Goal: Information Seeking & Learning: Learn about a topic

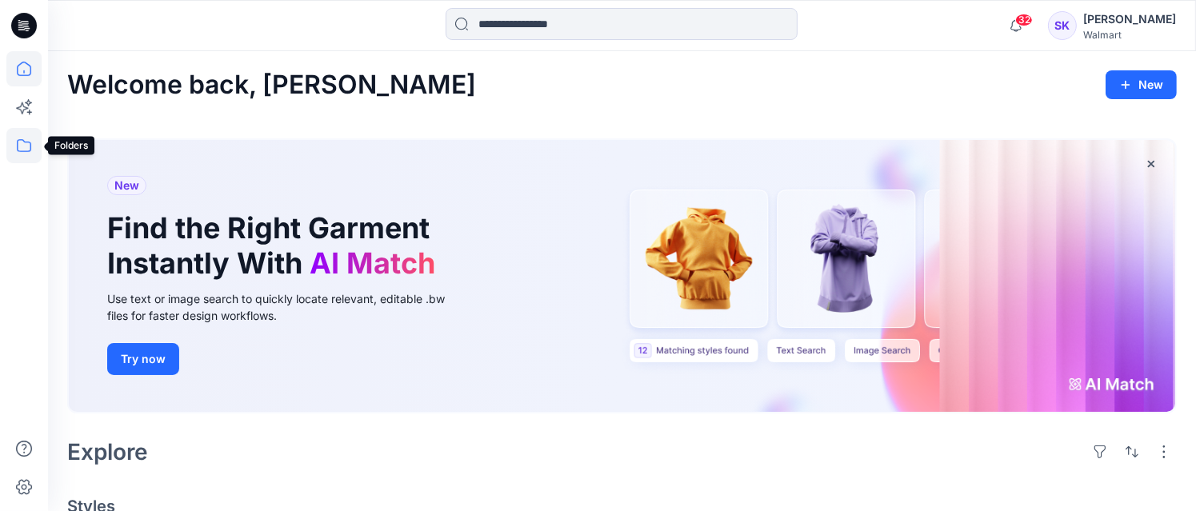
click at [15, 146] on icon at bounding box center [23, 145] width 35 height 35
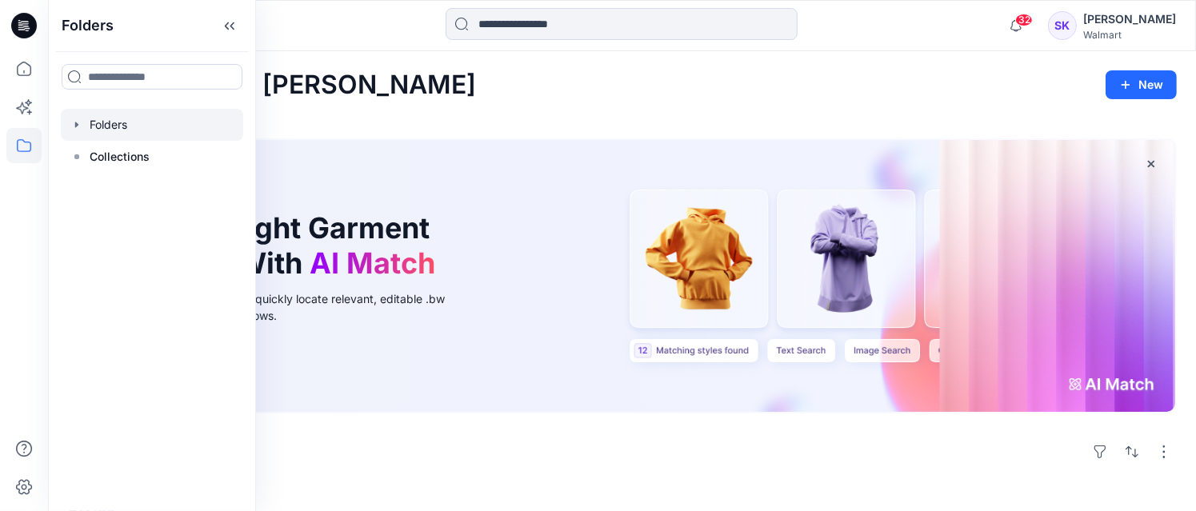
click at [122, 126] on div at bounding box center [152, 125] width 182 height 32
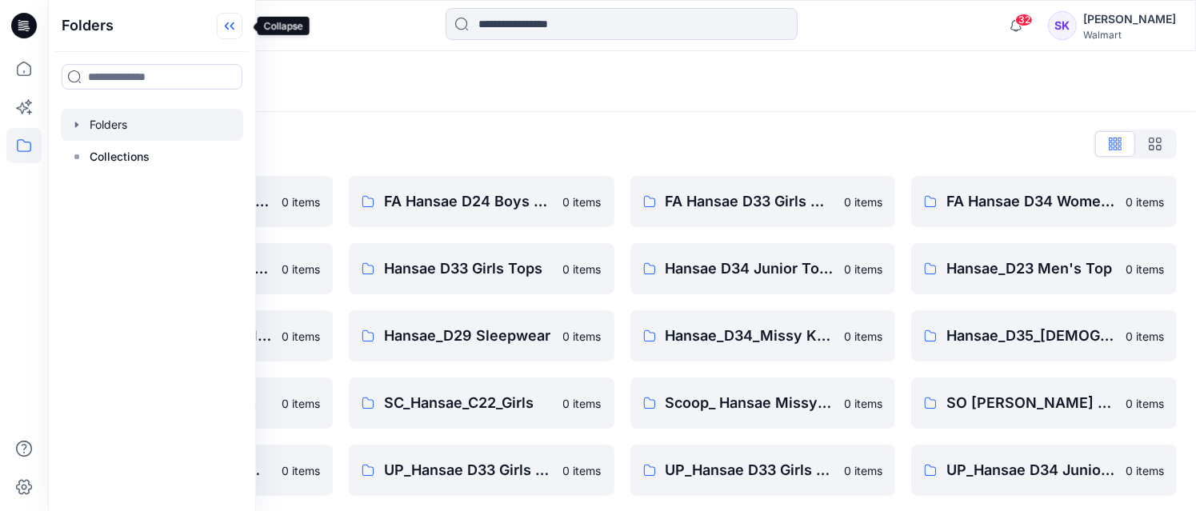
click at [233, 23] on icon at bounding box center [230, 26] width 26 height 26
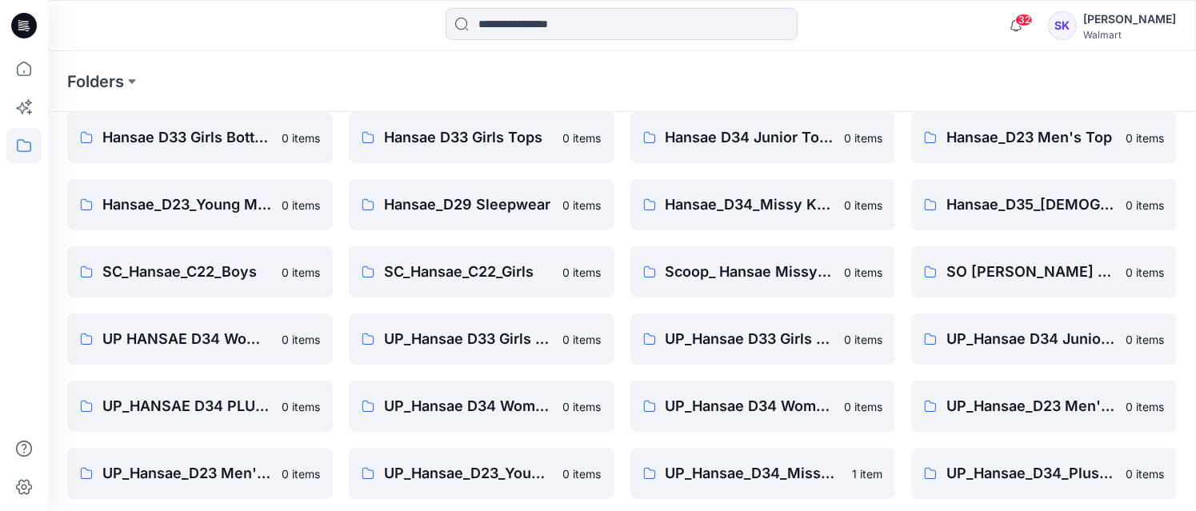
scroll to position [138, 0]
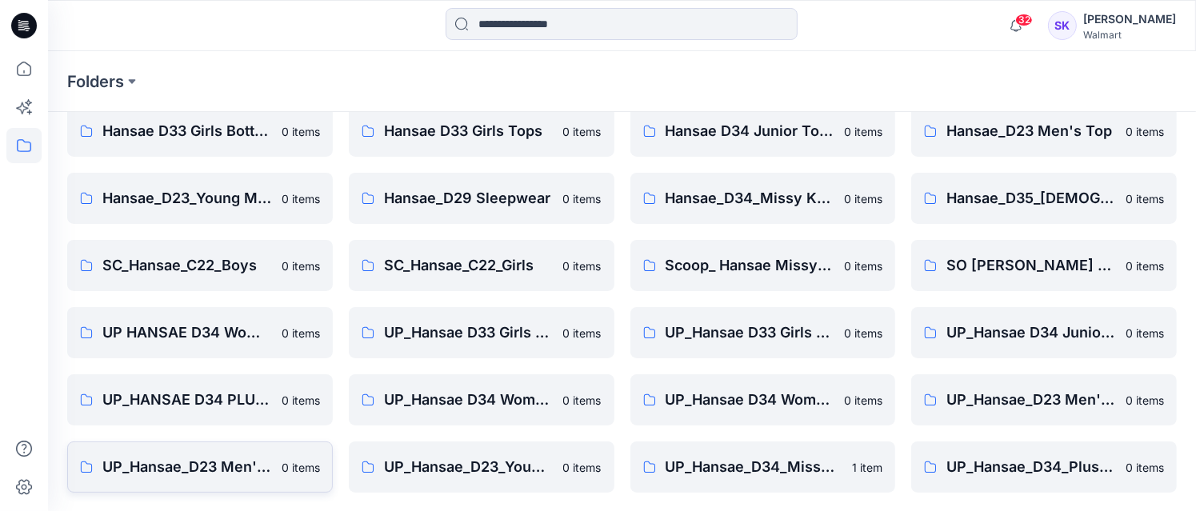
click at [228, 462] on p "UP_Hansae_D23 Men's Top" at bounding box center [187, 467] width 170 height 22
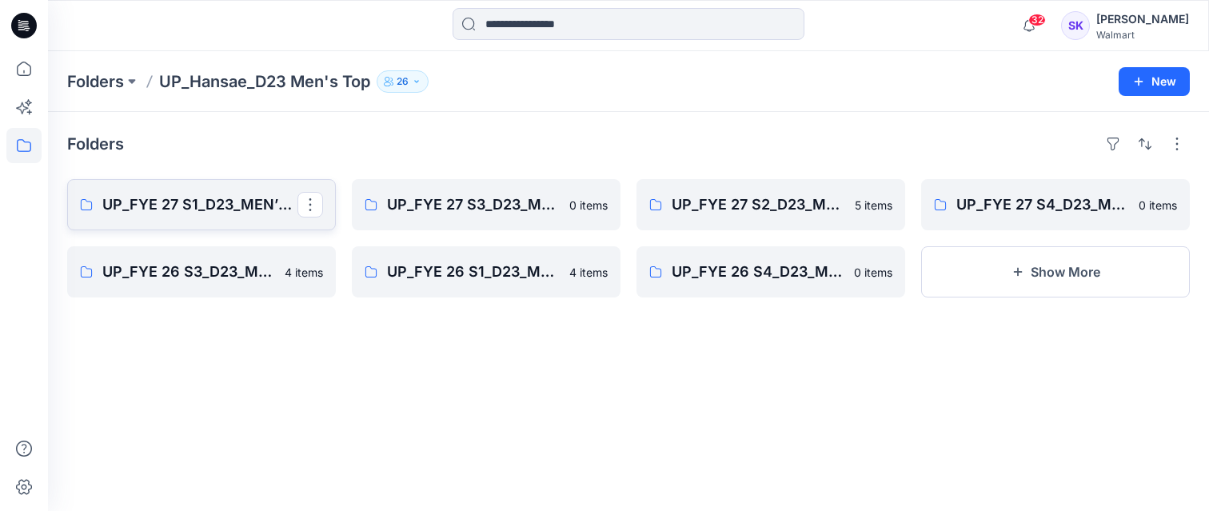
click at [179, 211] on p "UP_FYE 27 S1_D23_MEN’S TOP HANSAE" at bounding box center [199, 205] width 195 height 22
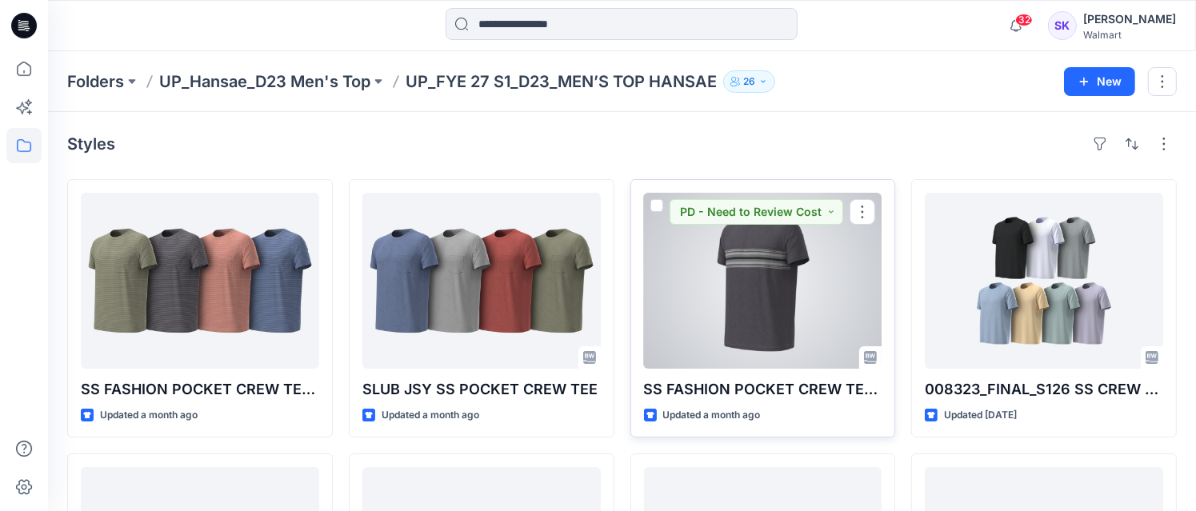
click at [800, 278] on div at bounding box center [763, 281] width 238 height 176
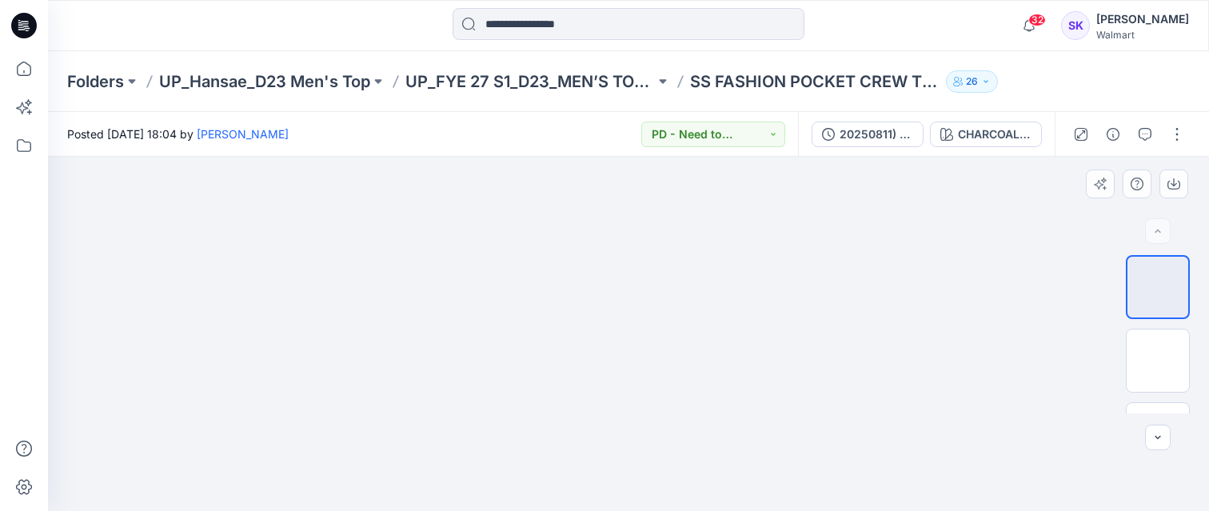
drag, startPoint x: 665, startPoint y: 258, endPoint x: 659, endPoint y: 305, distance: 47.6
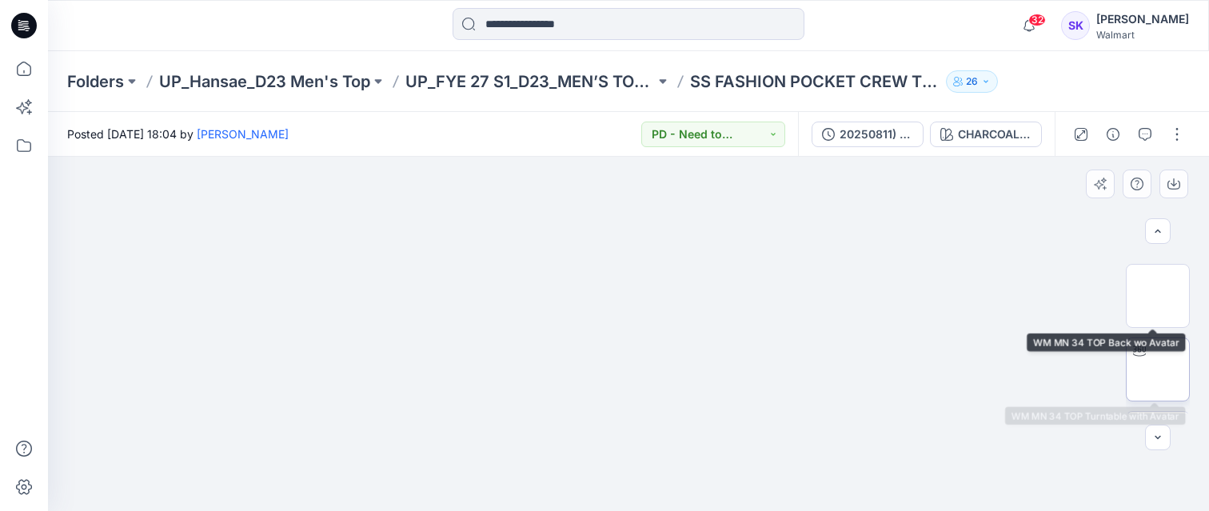
click at [1137, 351] on icon at bounding box center [1139, 351] width 13 height 13
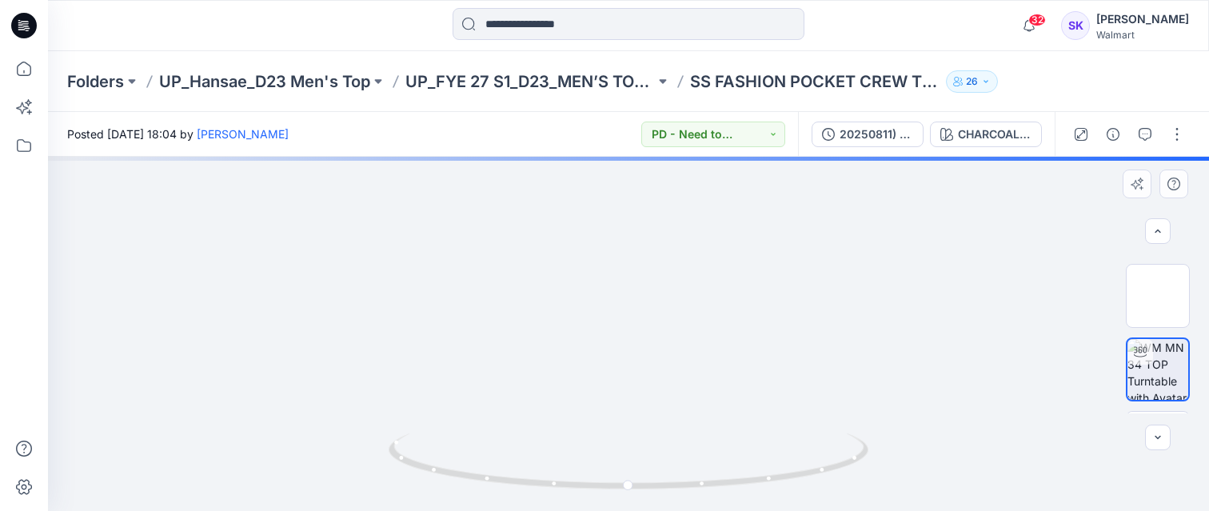
drag, startPoint x: 644, startPoint y: 227, endPoint x: 637, endPoint y: 390, distance: 162.5
click at [626, 153] on img at bounding box center [628, 153] width 759 height 0
drag, startPoint x: 695, startPoint y: 370, endPoint x: 683, endPoint y: 288, distance: 82.5
click at [682, 288] on img at bounding box center [621, 256] width 1346 height 510
drag, startPoint x: 733, startPoint y: 405, endPoint x: 727, endPoint y: 399, distance: 8.5
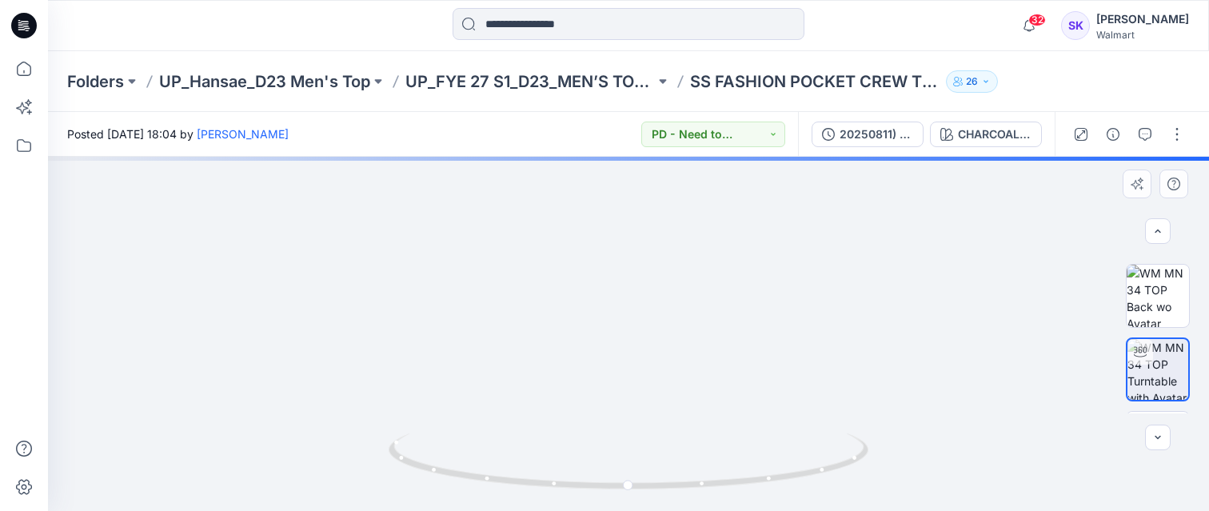
click at [727, 399] on img at bounding box center [617, 246] width 1346 height 529
